Goal: Task Accomplishment & Management: Manage account settings

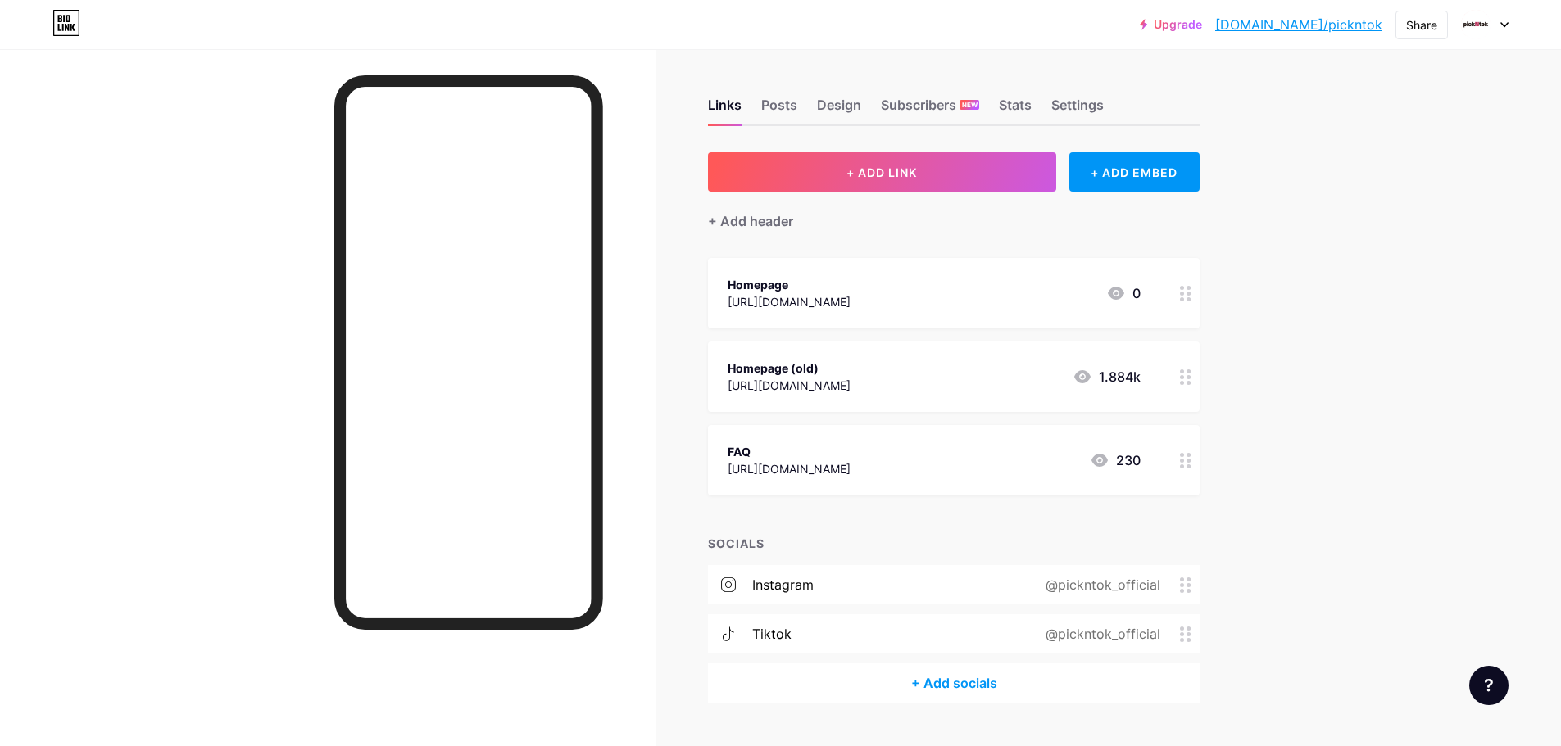
click at [1351, 196] on div "Upgrade [DOMAIN_NAME]/picknt... [DOMAIN_NAME]/pickntok Share Switch accounts Pi…" at bounding box center [780, 392] width 1561 height 785
click at [1411, 26] on div "Share" at bounding box center [1421, 24] width 31 height 17
click at [1284, 95] on div "Copy link" at bounding box center [1325, 84] width 244 height 39
click at [850, 464] on div "[URL][DOMAIN_NAME]" at bounding box center [788, 468] width 123 height 17
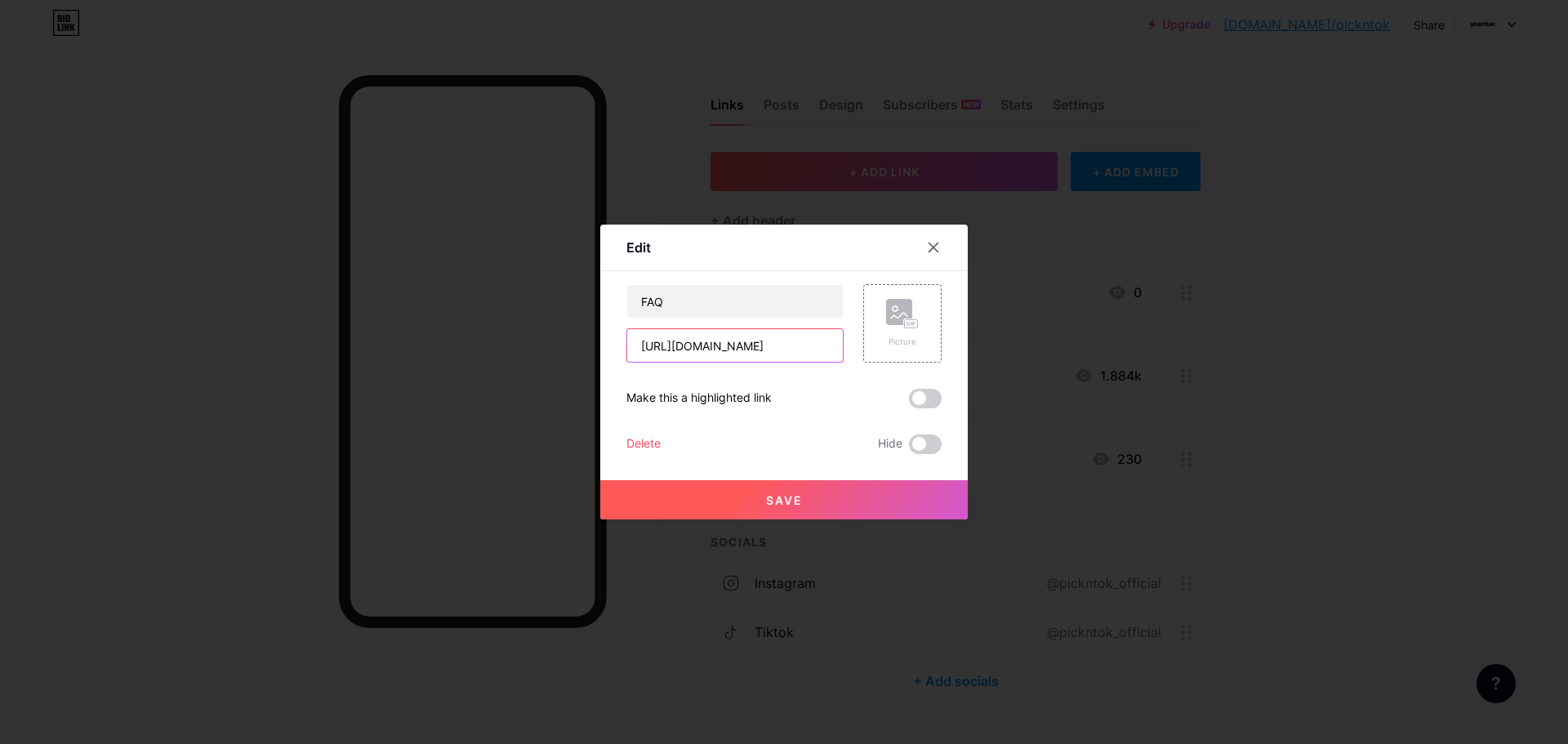
click at [775, 351] on input "[URL][DOMAIN_NAME]" at bounding box center [735, 345] width 215 height 33
click at [931, 259] on div at bounding box center [933, 246] width 29 height 29
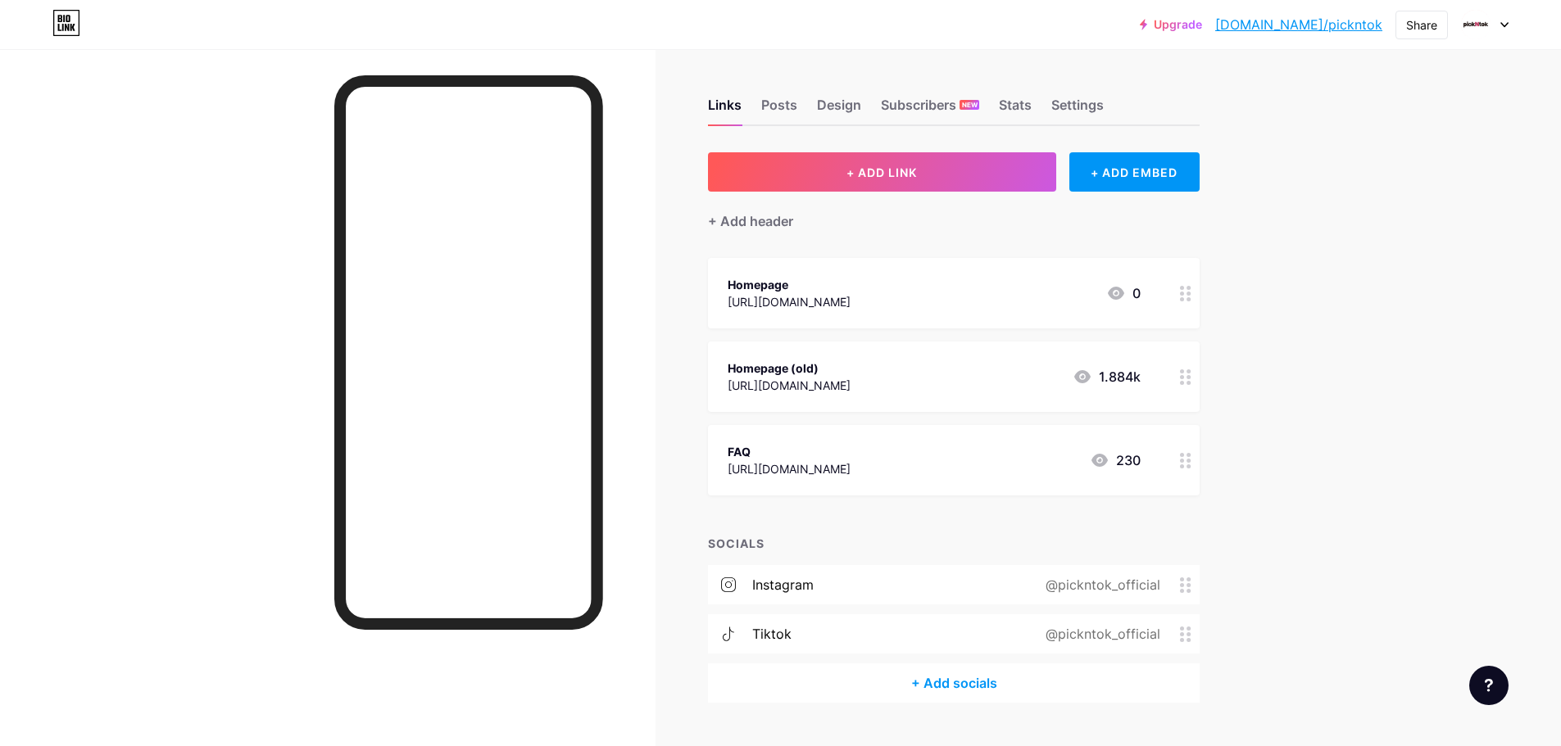
click at [850, 461] on div "[URL][DOMAIN_NAME]" at bounding box center [788, 468] width 123 height 17
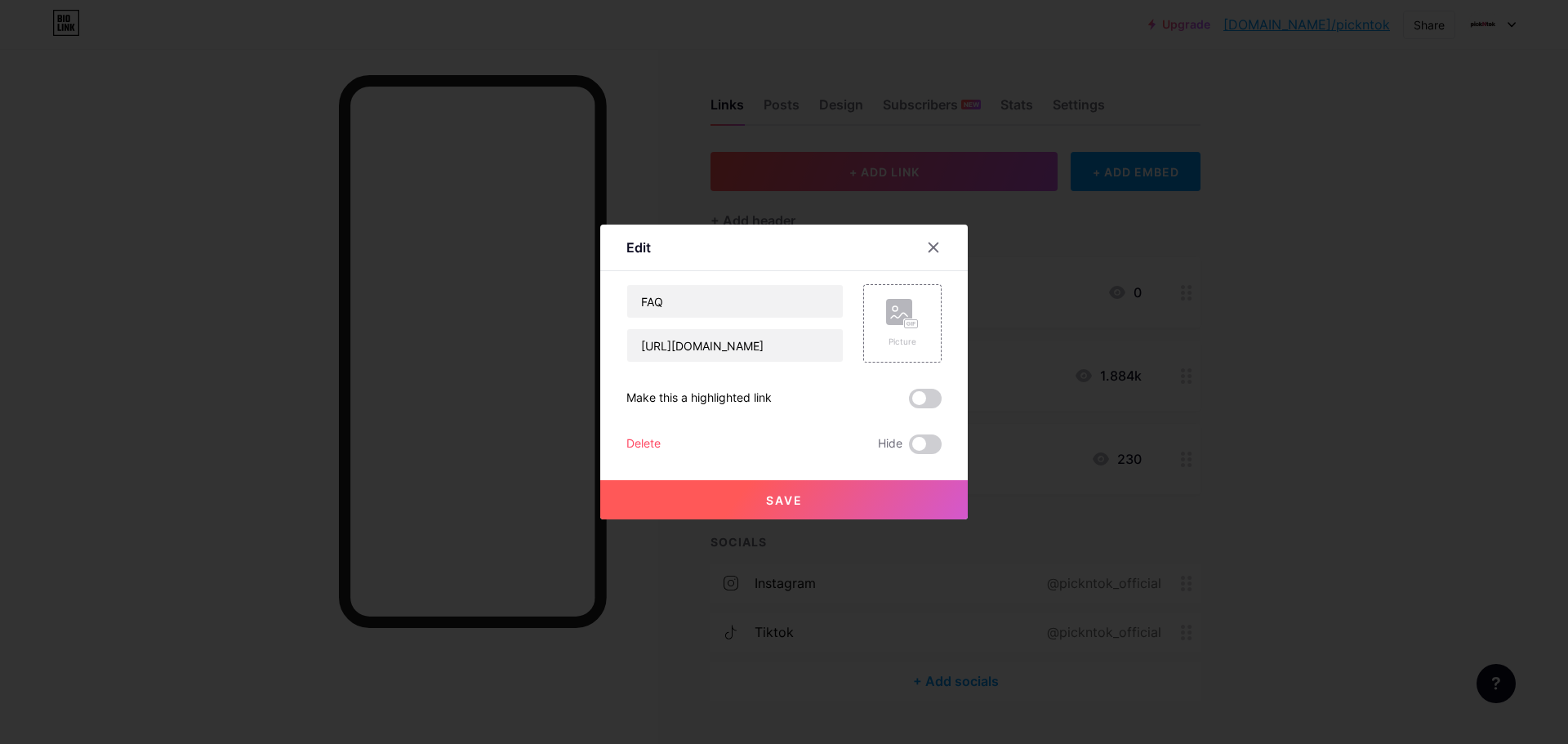
drag, startPoint x: 940, startPoint y: 459, endPoint x: 901, endPoint y: 448, distance: 40.5
click at [869, 455] on div "Save" at bounding box center [784, 487] width 368 height 66
click at [909, 445] on span at bounding box center [925, 445] width 33 height 20
click at [909, 449] on input "checkbox" at bounding box center [909, 449] width 0 height 0
click at [761, 309] on input "FAQ" at bounding box center [735, 301] width 215 height 33
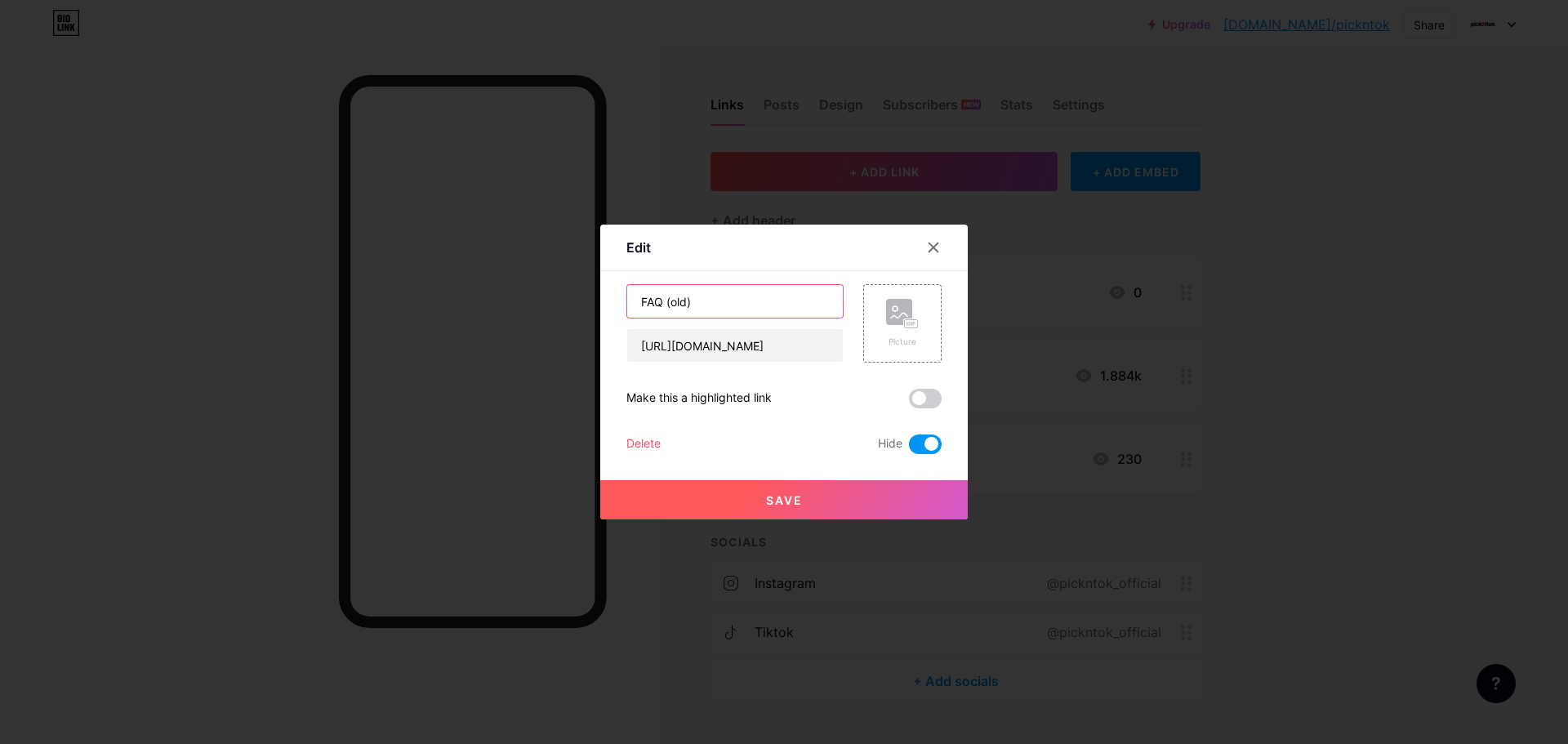
type input "FAQ (old)"
click at [838, 497] on button "Save" at bounding box center [784, 500] width 368 height 39
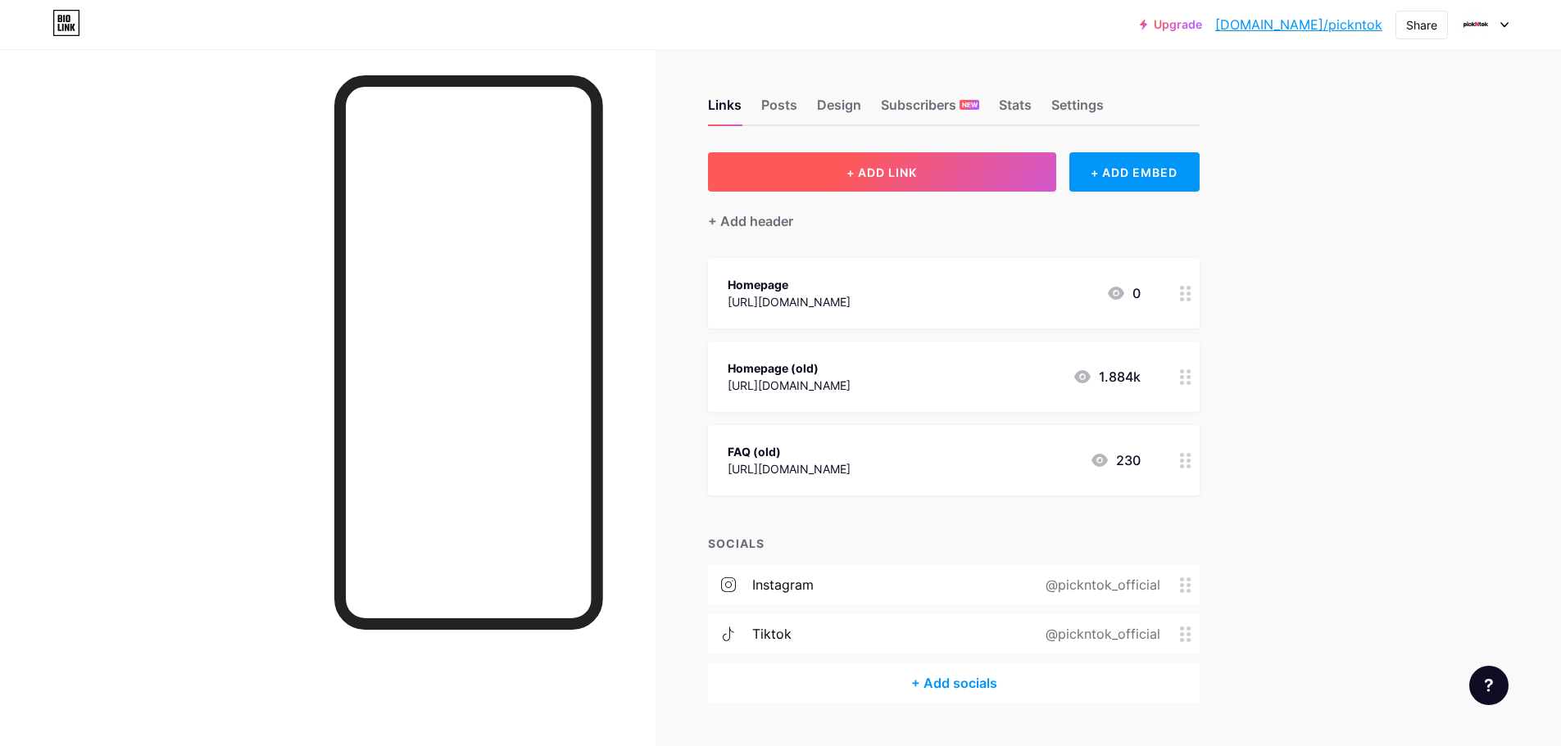
click at [941, 182] on button "+ ADD LINK" at bounding box center [882, 171] width 348 height 39
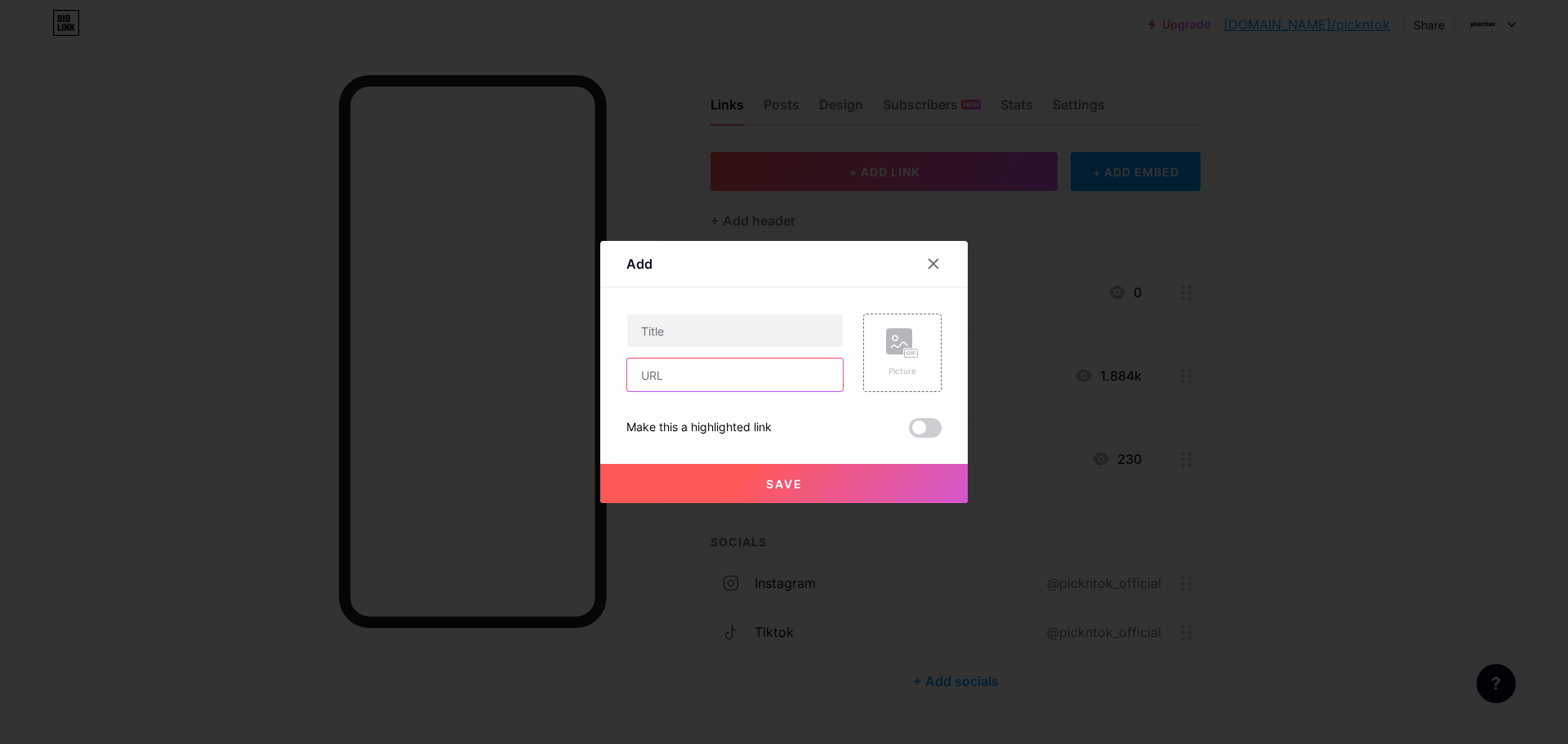
click at [703, 377] on input "text" at bounding box center [735, 375] width 215 height 33
paste input "[URL][DOMAIN_NAME]"
type input "[URL][DOMAIN_NAME]"
click at [721, 333] on input "text" at bounding box center [735, 330] width 215 height 33
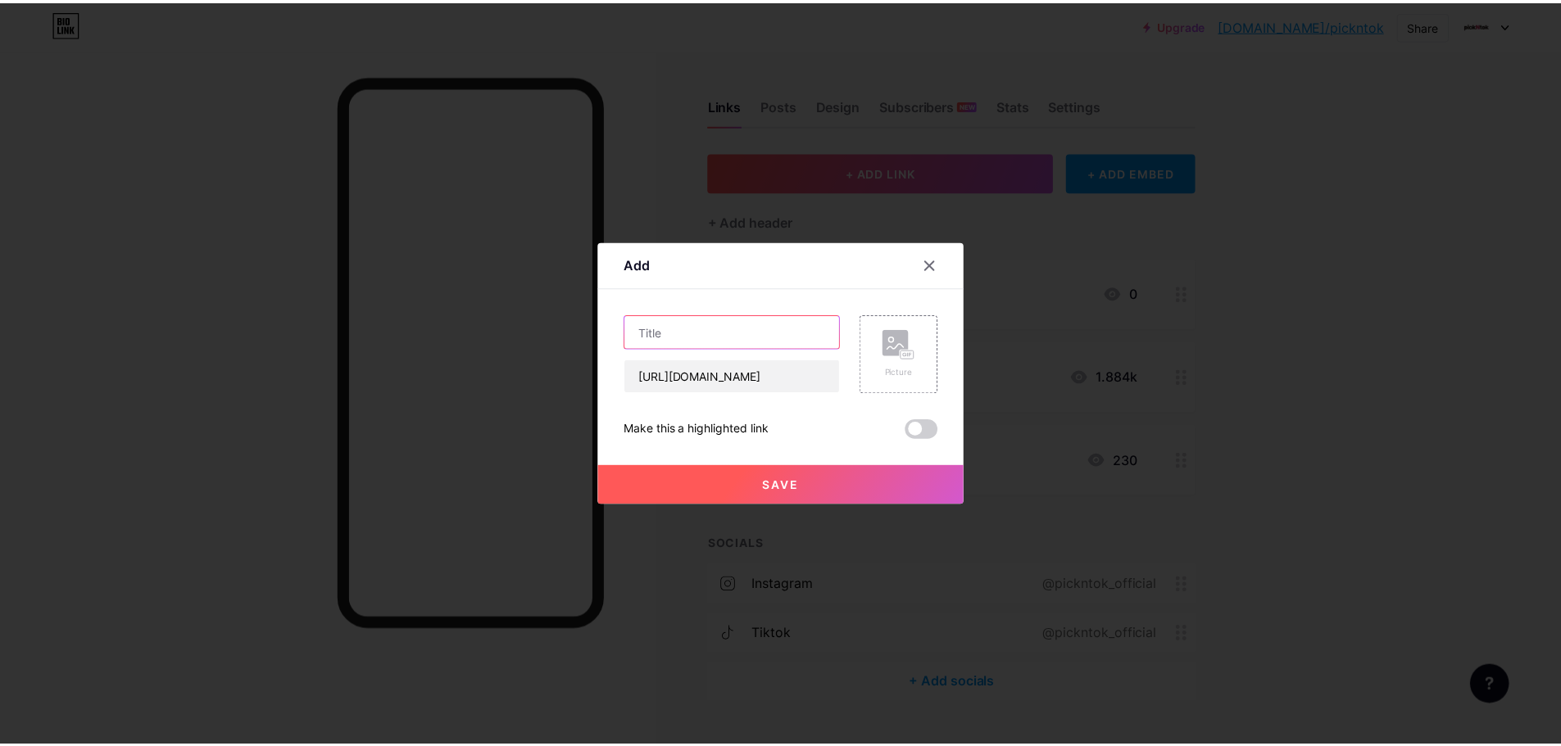
scroll to position [0, 0]
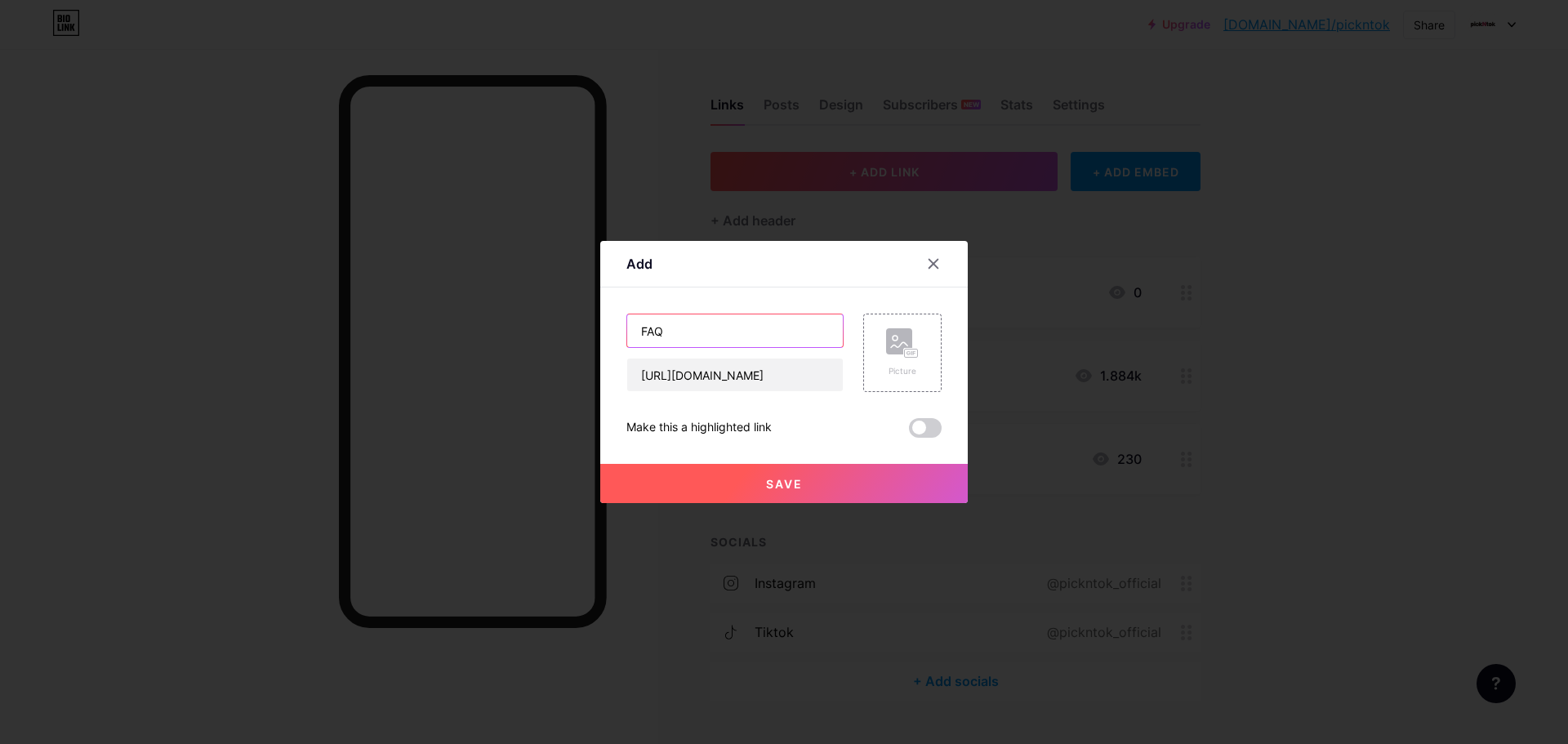
type input "FAQ"
click at [869, 472] on button "Save" at bounding box center [784, 483] width 368 height 39
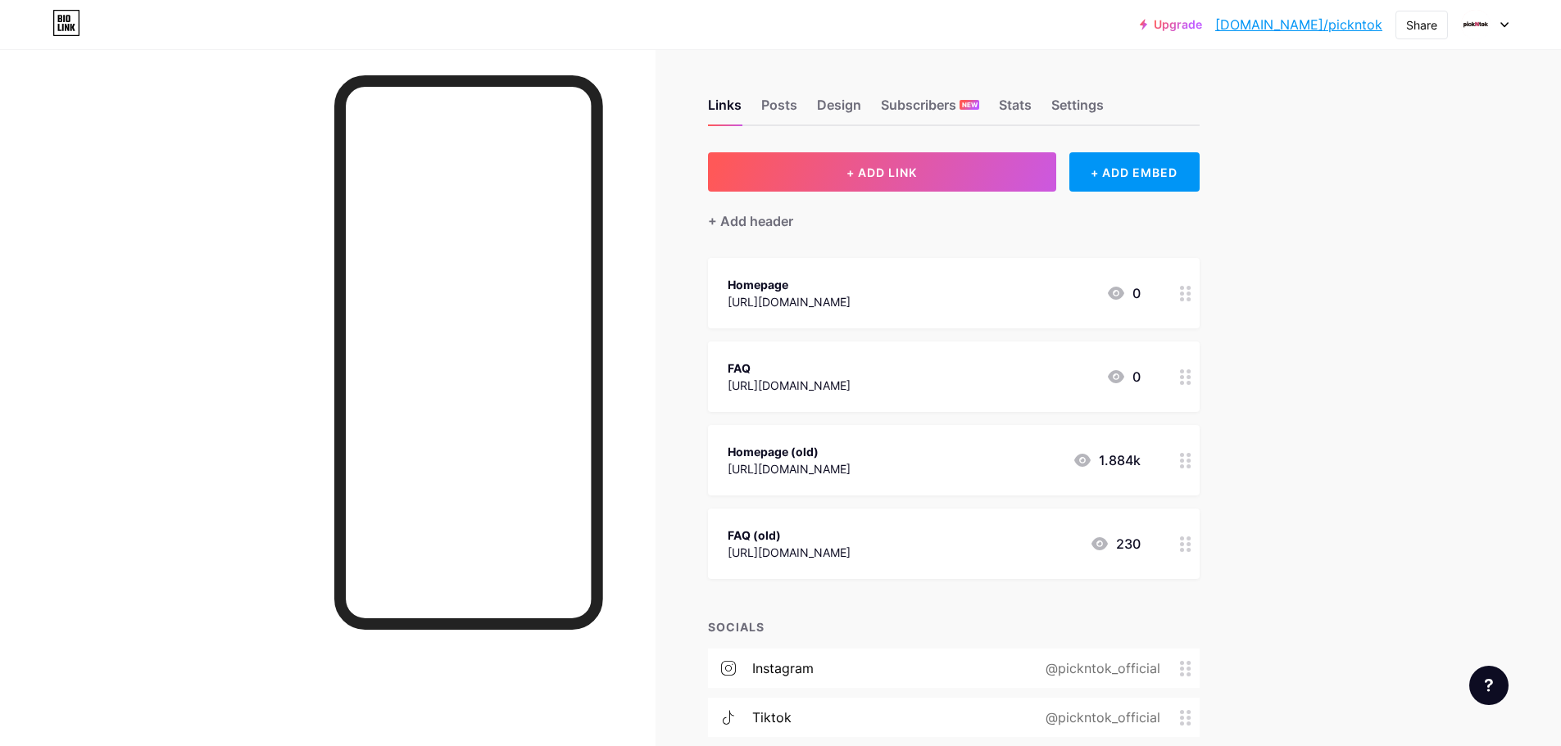
click at [1323, 349] on div "Upgrade [DOMAIN_NAME]/picknt... [DOMAIN_NAME]/pickntok Share Switch accounts Pi…" at bounding box center [780, 434] width 1561 height 868
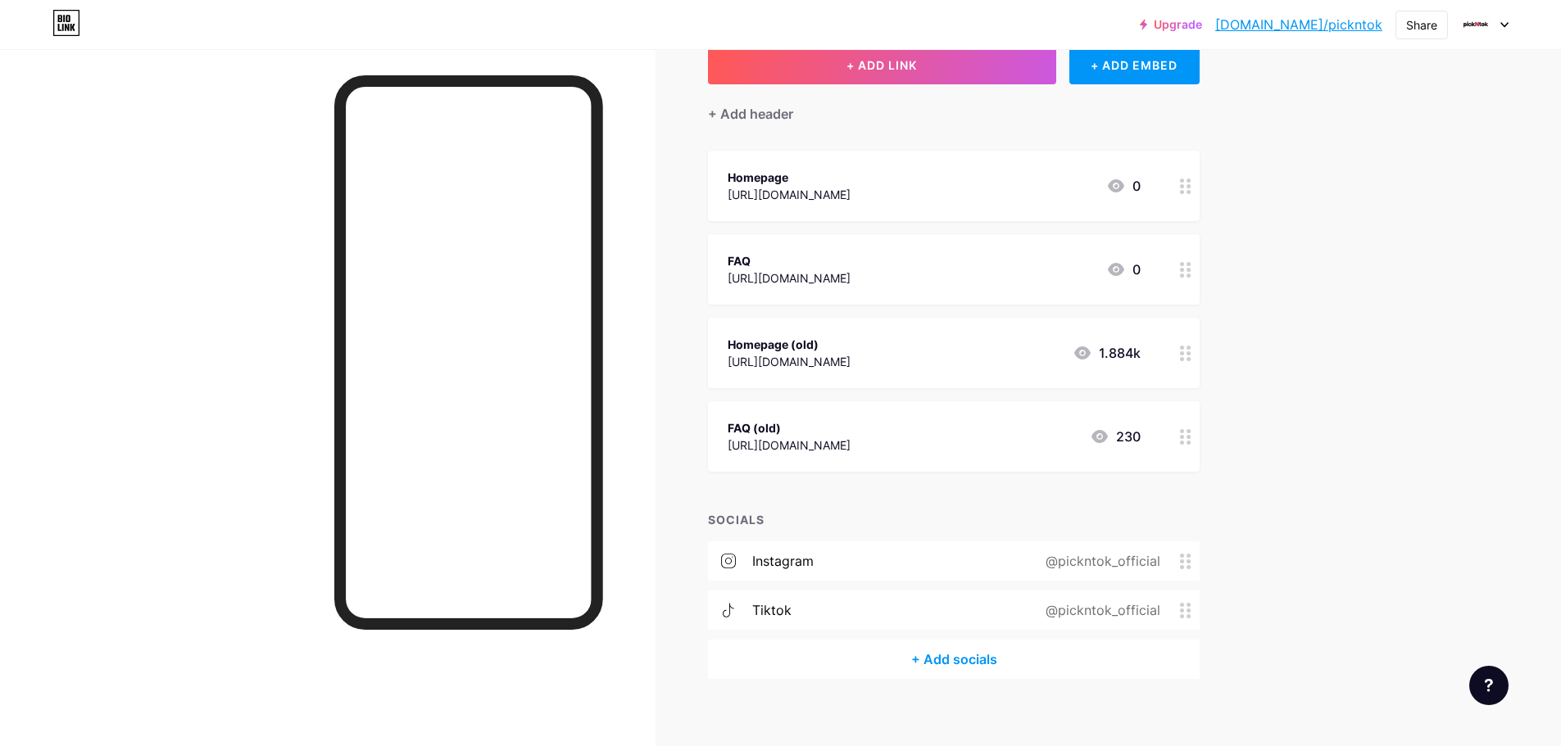
scroll to position [121, 0]
